Goal: Task Accomplishment & Management: Manage account settings

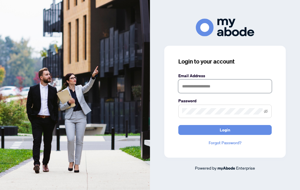
type input "**********"
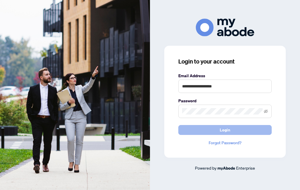
click at [221, 130] on span "Login" at bounding box center [225, 129] width 11 height 9
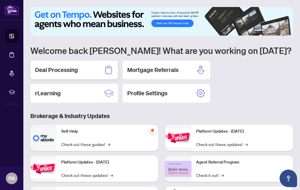
click at [85, 70] on div "Deal Processing" at bounding box center [74, 70] width 88 height 19
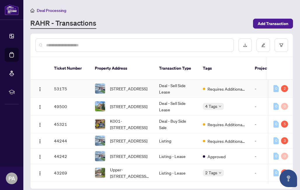
click at [186, 83] on td "Deal - Sell Side Lease" at bounding box center [176, 89] width 44 height 18
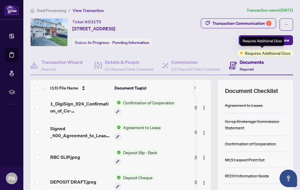
click at [268, 41] on div "Requires Additional Docs" at bounding box center [262, 41] width 44 height 9
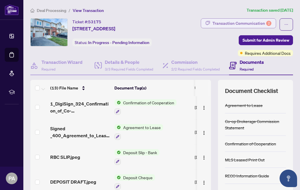
click at [252, 23] on div "Transaction Communication 2" at bounding box center [241, 23] width 59 height 9
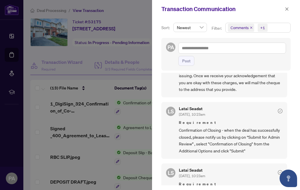
scroll to position [222, 0]
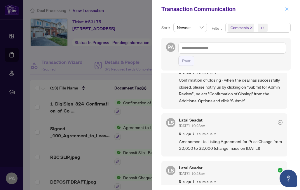
click at [286, 9] on icon "close" at bounding box center [287, 9] width 4 height 4
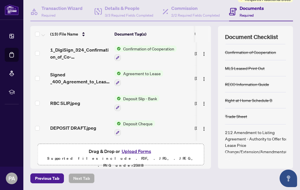
scroll to position [225, 0]
click at [253, 137] on div "212 Amendment to Listing Agreement - Authority to Offer for Lease Price Change/…" at bounding box center [257, 142] width 65 height 26
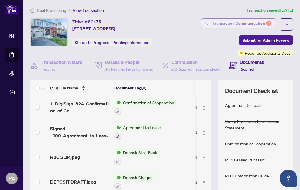
click at [244, 25] on div "Transaction Communication 2" at bounding box center [241, 23] width 59 height 9
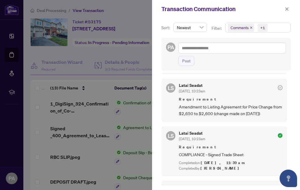
click at [136, 53] on div at bounding box center [150, 95] width 300 height 190
click at [146, 54] on div at bounding box center [150, 95] width 300 height 190
click at [286, 9] on icon "close" at bounding box center [287, 9] width 4 height 4
